Goal: Transaction & Acquisition: Obtain resource

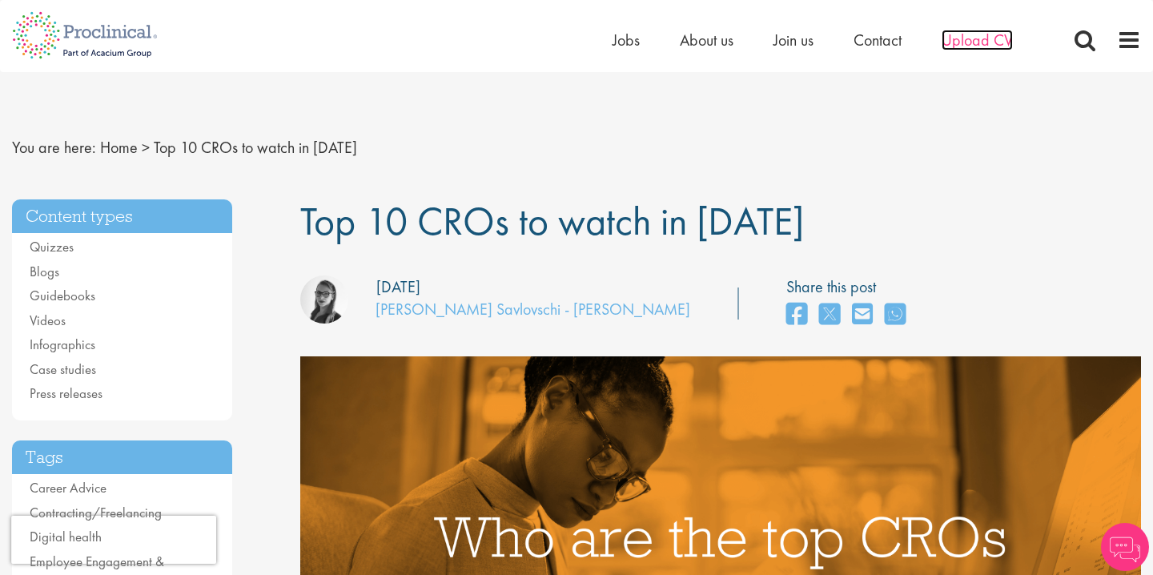
click at [971, 38] on span "Upload CV" at bounding box center [977, 40] width 71 height 21
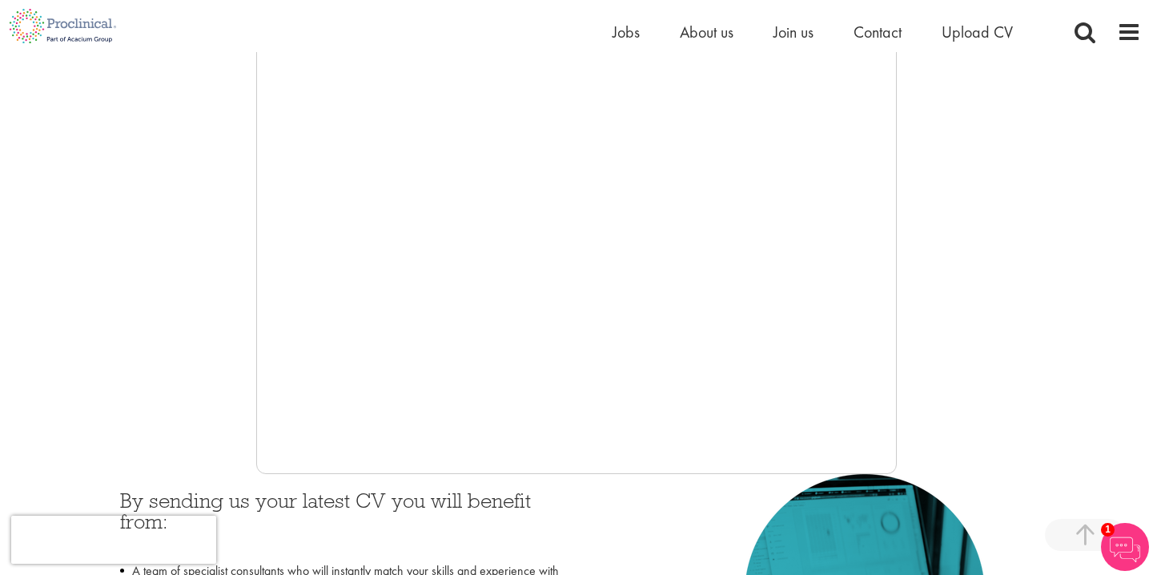
scroll to position [262, 0]
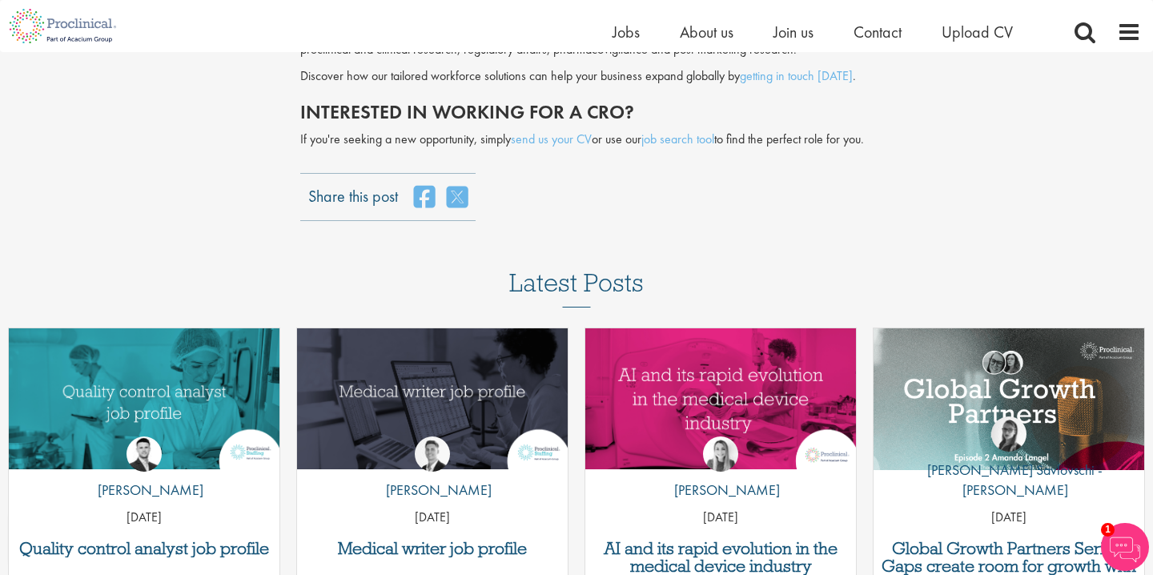
scroll to position [4087, 0]
